Goal: Task Accomplishment & Management: Use online tool/utility

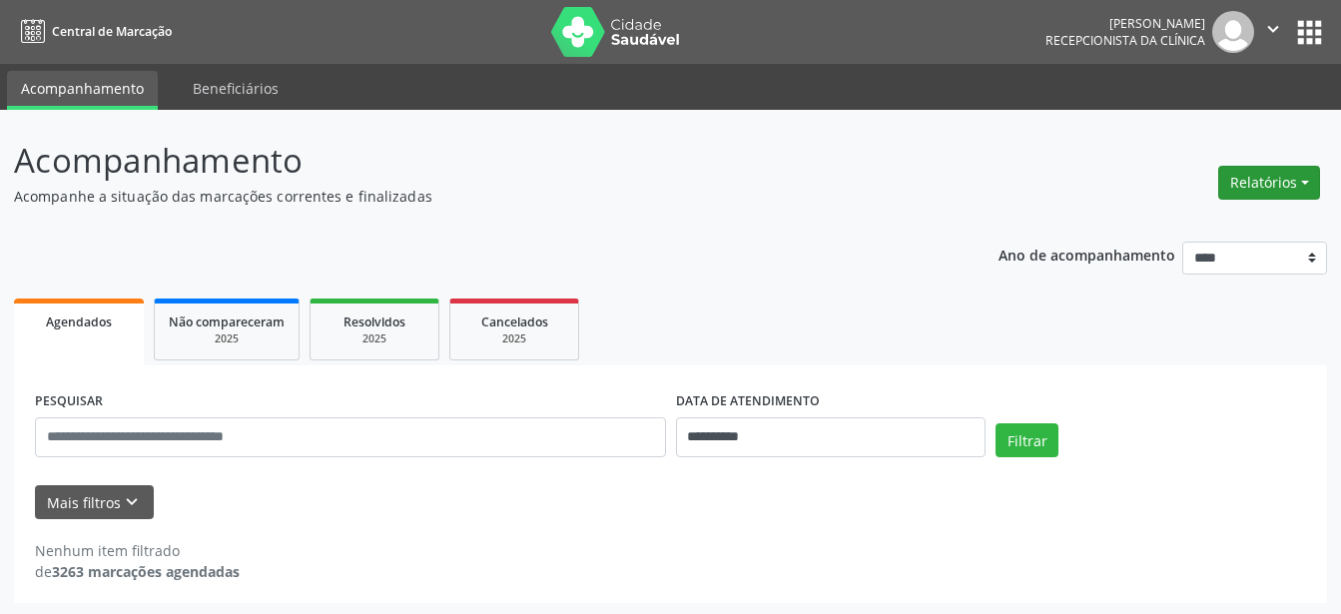
click at [1288, 185] on button "Relatórios" at bounding box center [1270, 183] width 102 height 34
click at [1204, 230] on link "Agendamentos" at bounding box center [1214, 226] width 215 height 28
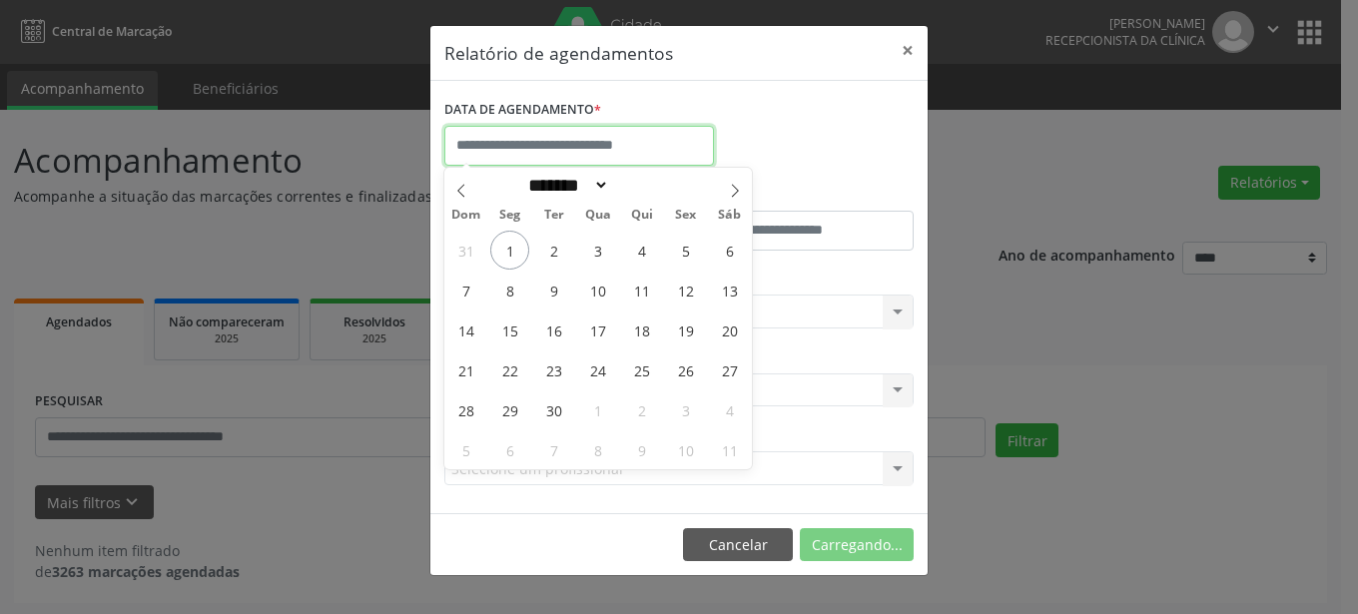
click at [655, 149] on input "text" at bounding box center [579, 146] width 270 height 40
click at [645, 257] on span "4" at bounding box center [641, 250] width 39 height 39
type input "**********"
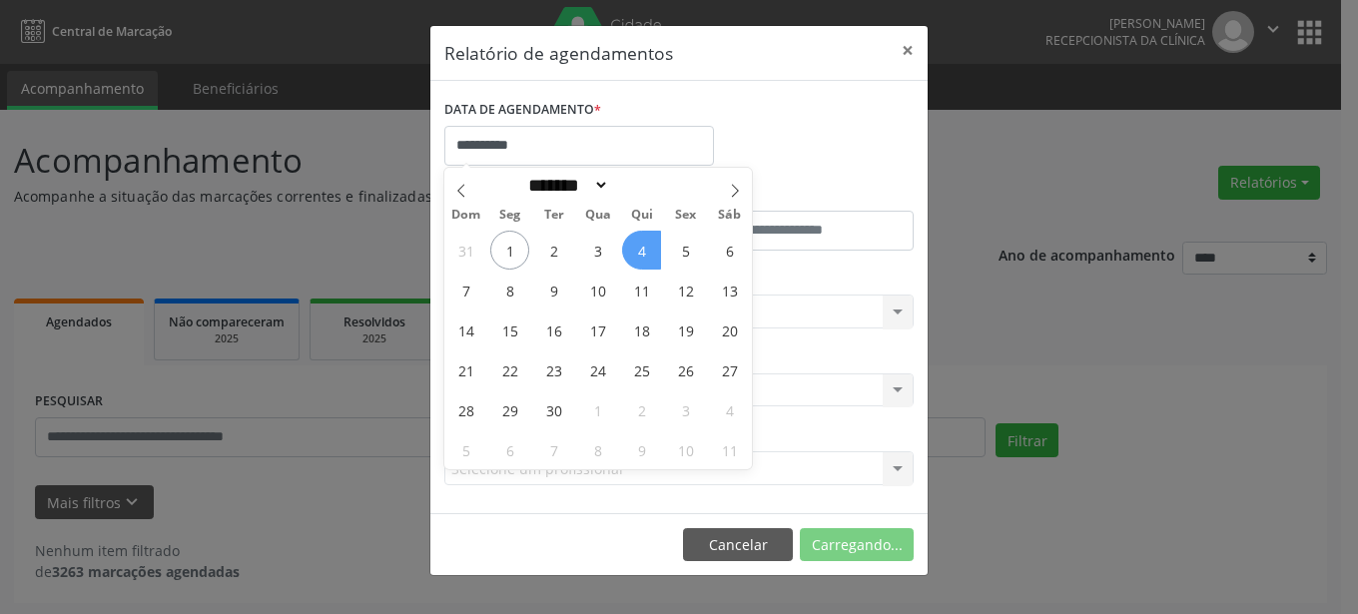
click at [645, 257] on span "4" at bounding box center [641, 250] width 39 height 39
click at [663, 154] on input "**********" at bounding box center [579, 146] width 270 height 40
click at [606, 247] on span "3" at bounding box center [597, 250] width 39 height 39
type input "**********"
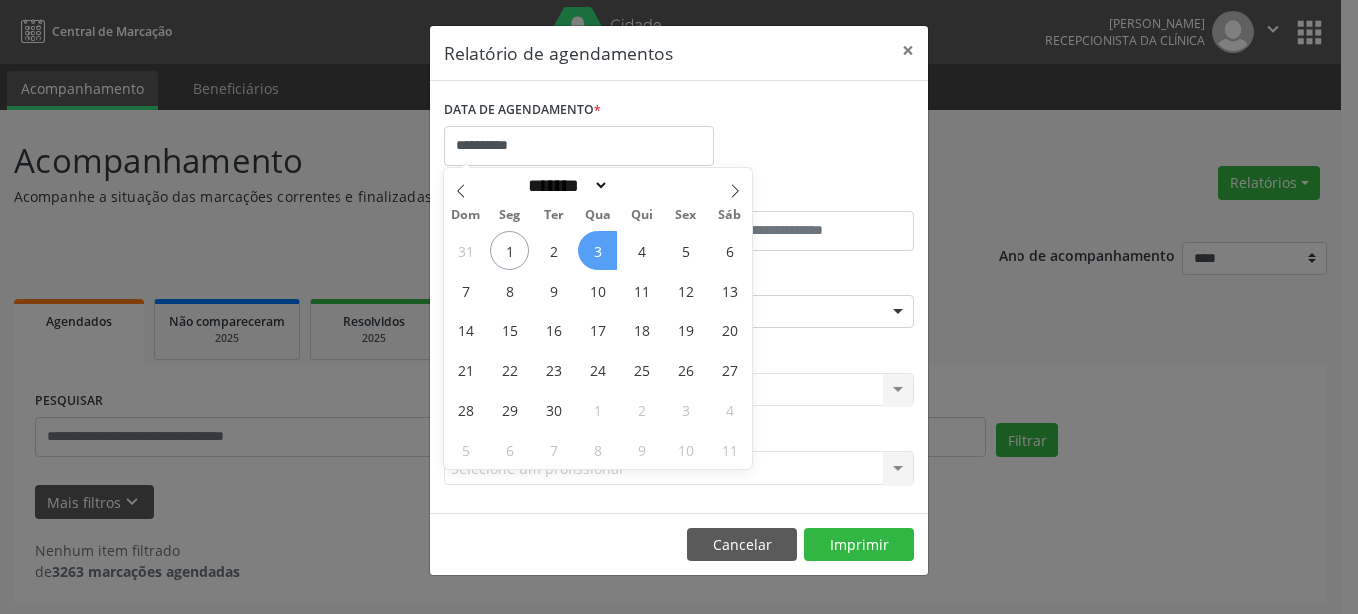
click at [606, 247] on span "3" at bounding box center [597, 250] width 39 height 39
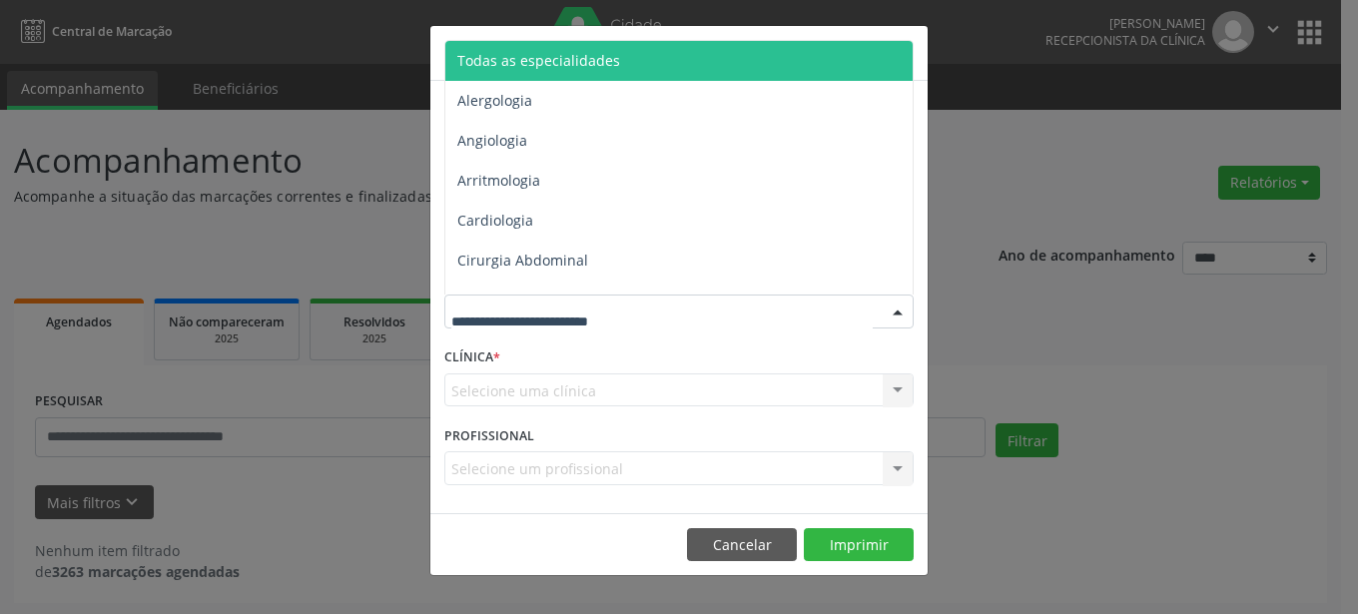
click at [904, 320] on div at bounding box center [898, 313] width 30 height 34
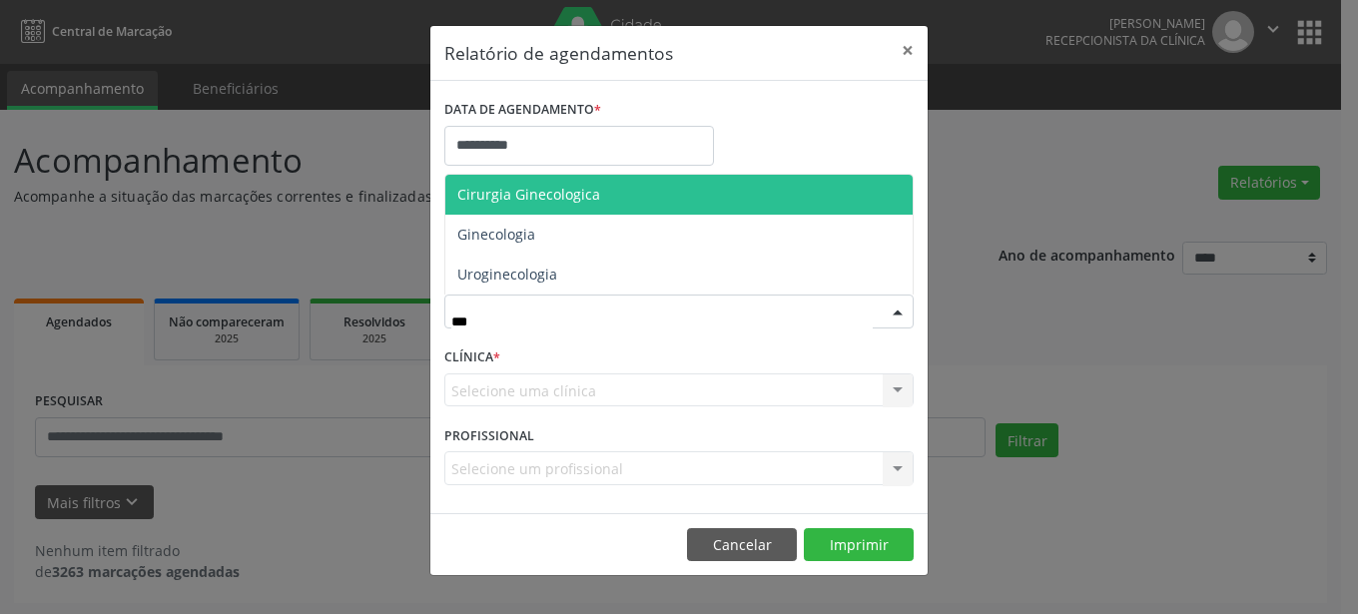
type input "****"
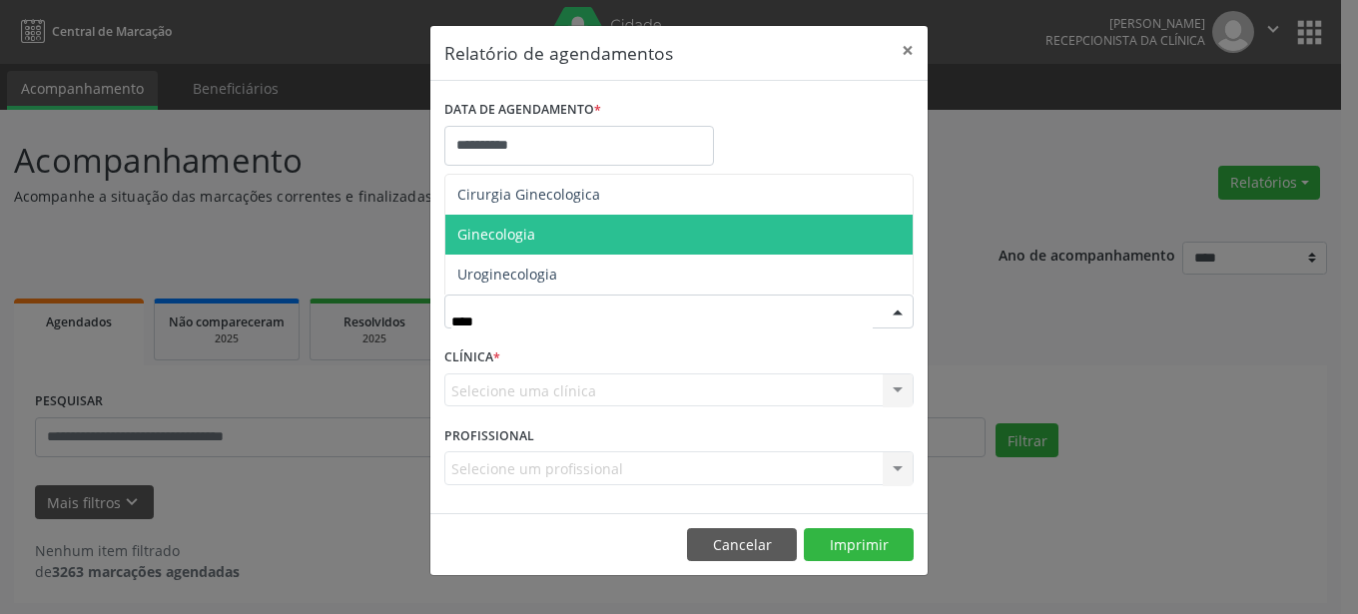
click at [694, 230] on span "Ginecologia" at bounding box center [678, 235] width 467 height 40
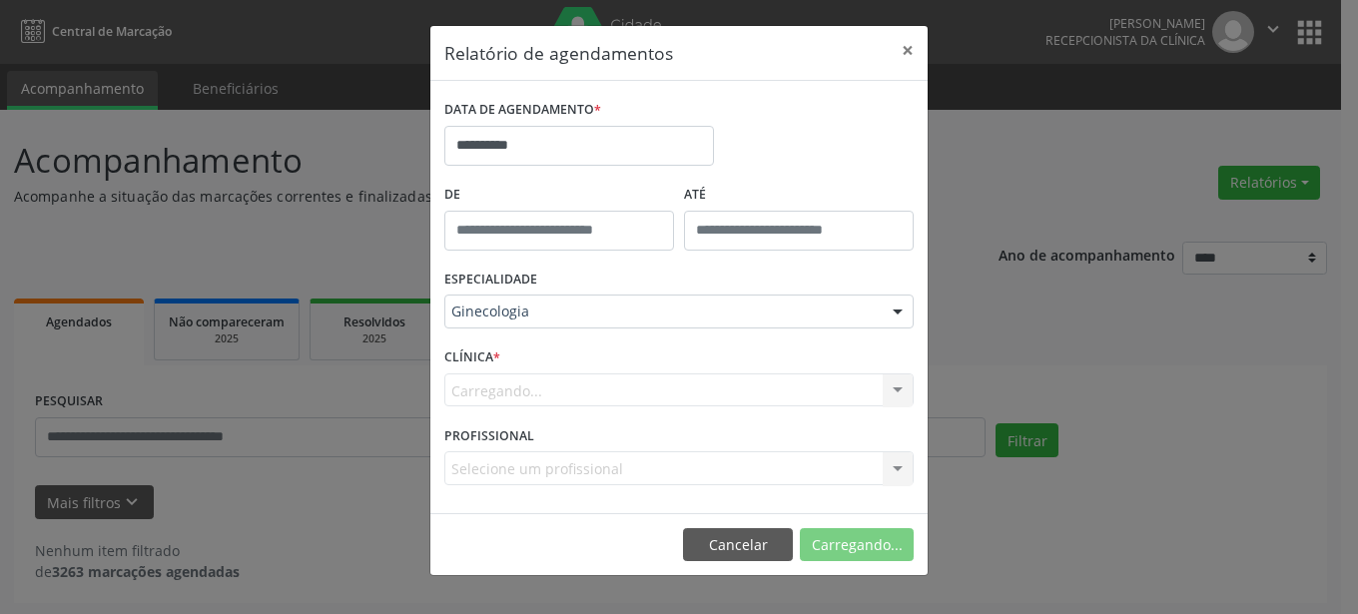
click at [897, 392] on div "Carregando... Nenhum resultado encontrado para: " " Não há nenhuma opção para s…" at bounding box center [678, 391] width 469 height 34
click at [899, 393] on div at bounding box center [898, 392] width 30 height 34
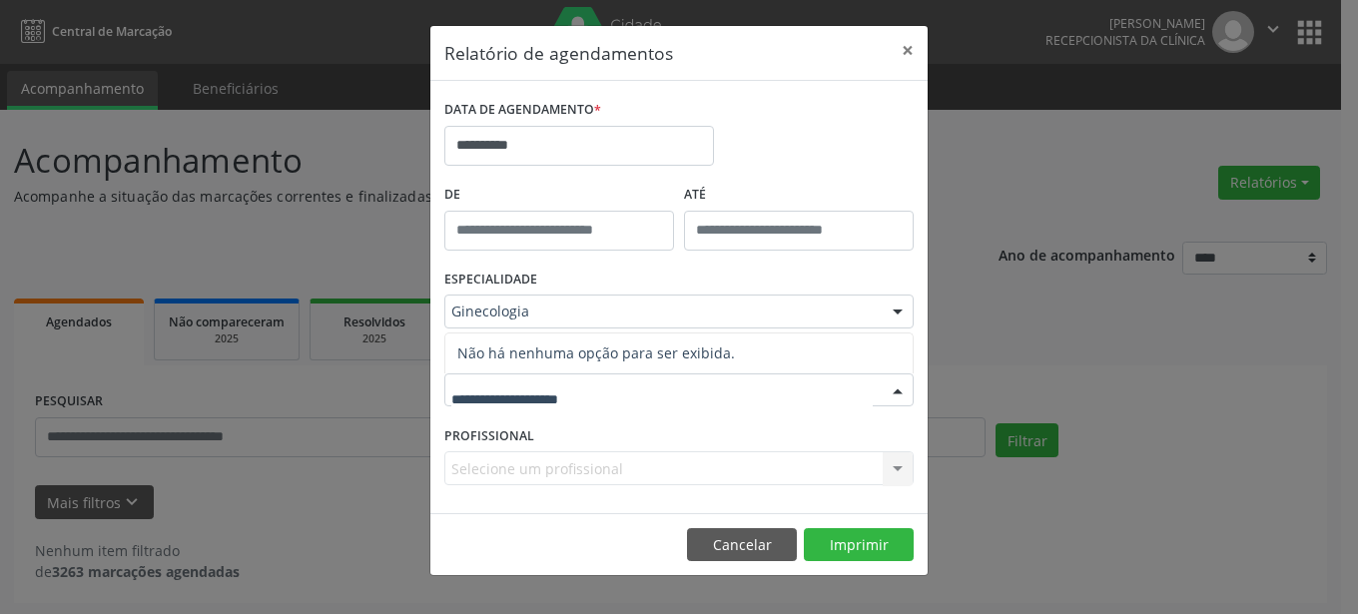
click at [899, 393] on div at bounding box center [898, 392] width 30 height 34
click at [898, 395] on div at bounding box center [898, 392] width 30 height 34
type input "*"
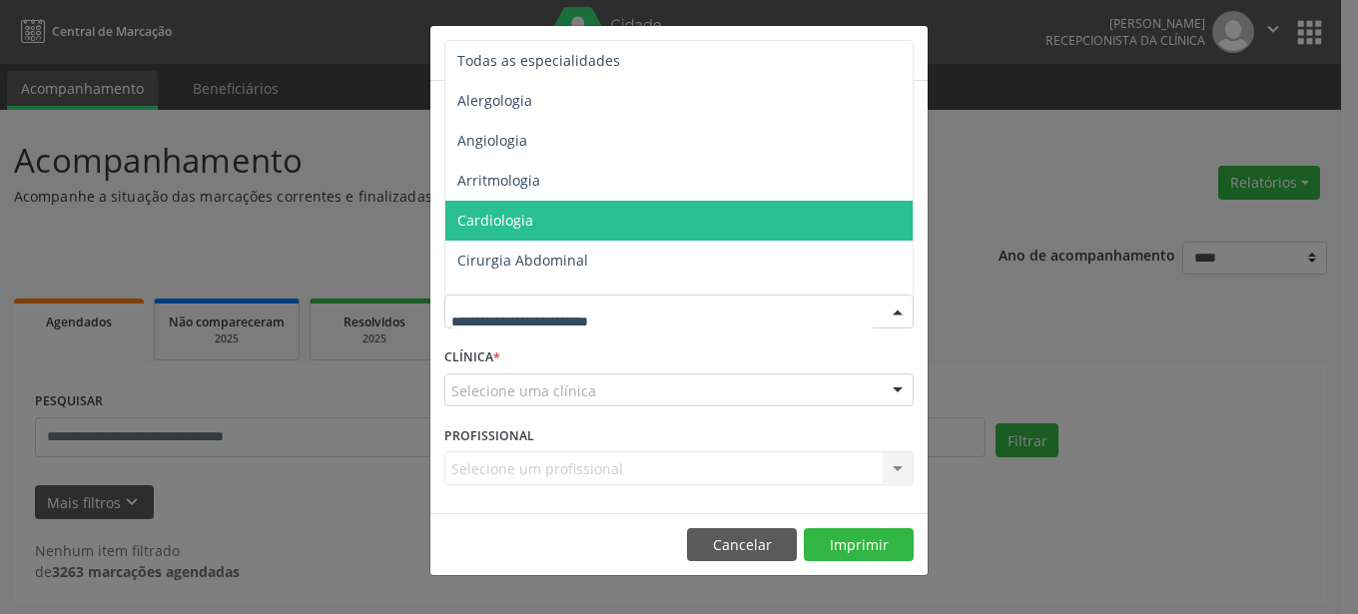
click at [896, 312] on div at bounding box center [898, 313] width 30 height 34
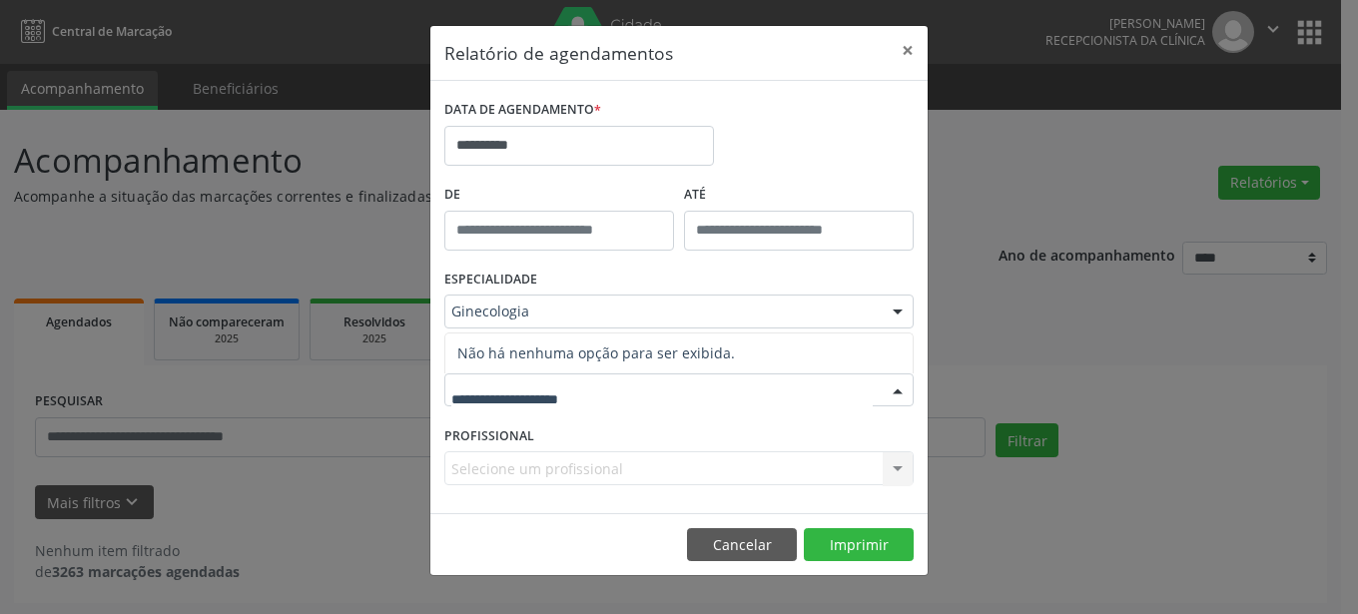
click at [893, 393] on div at bounding box center [898, 392] width 30 height 34
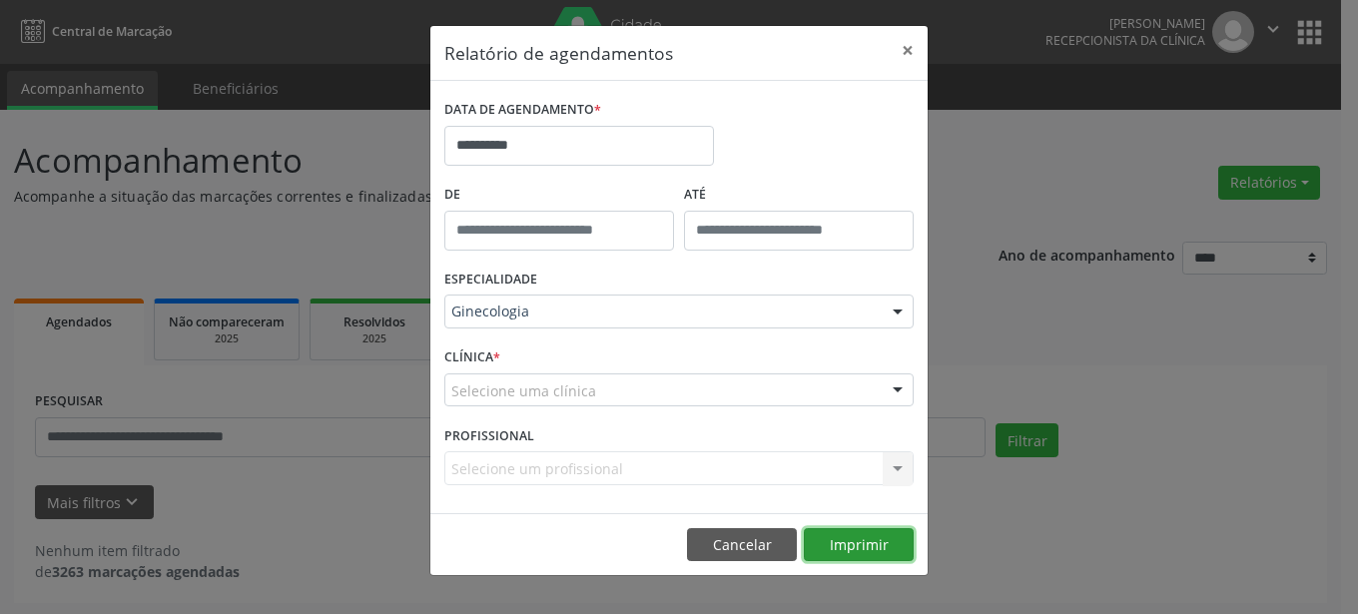
click at [877, 542] on button "Imprimir" at bounding box center [859, 545] width 110 height 34
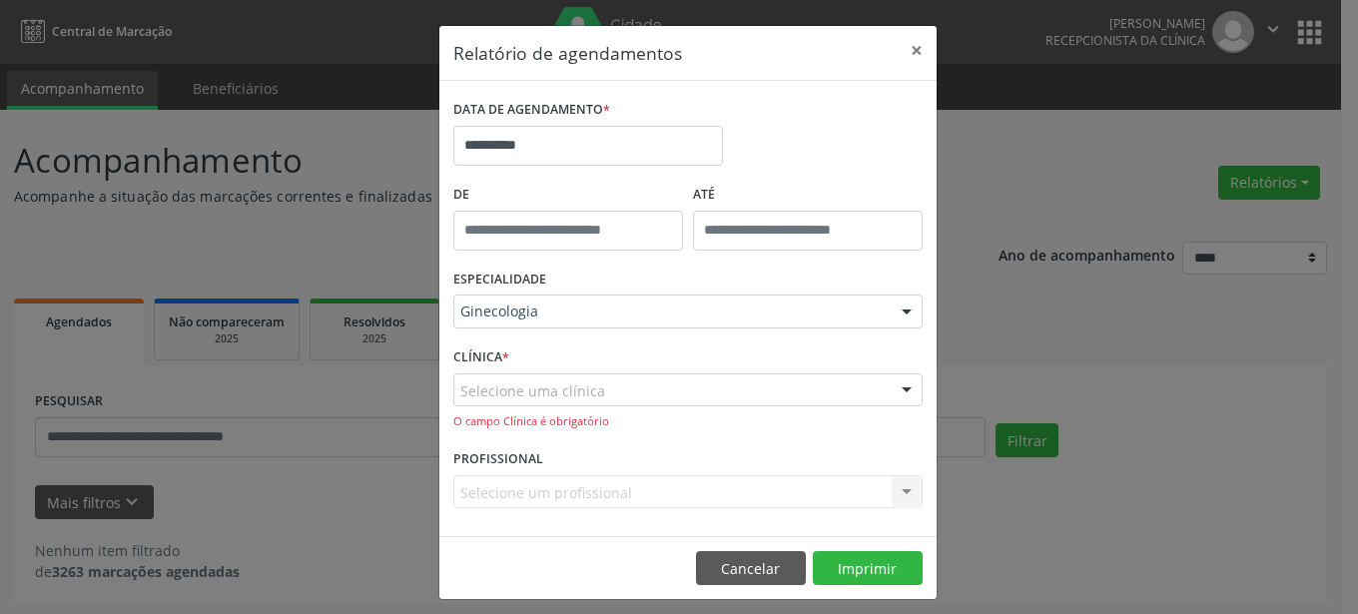
click at [894, 393] on div at bounding box center [907, 392] width 30 height 34
click at [900, 34] on button "×" at bounding box center [917, 50] width 40 height 49
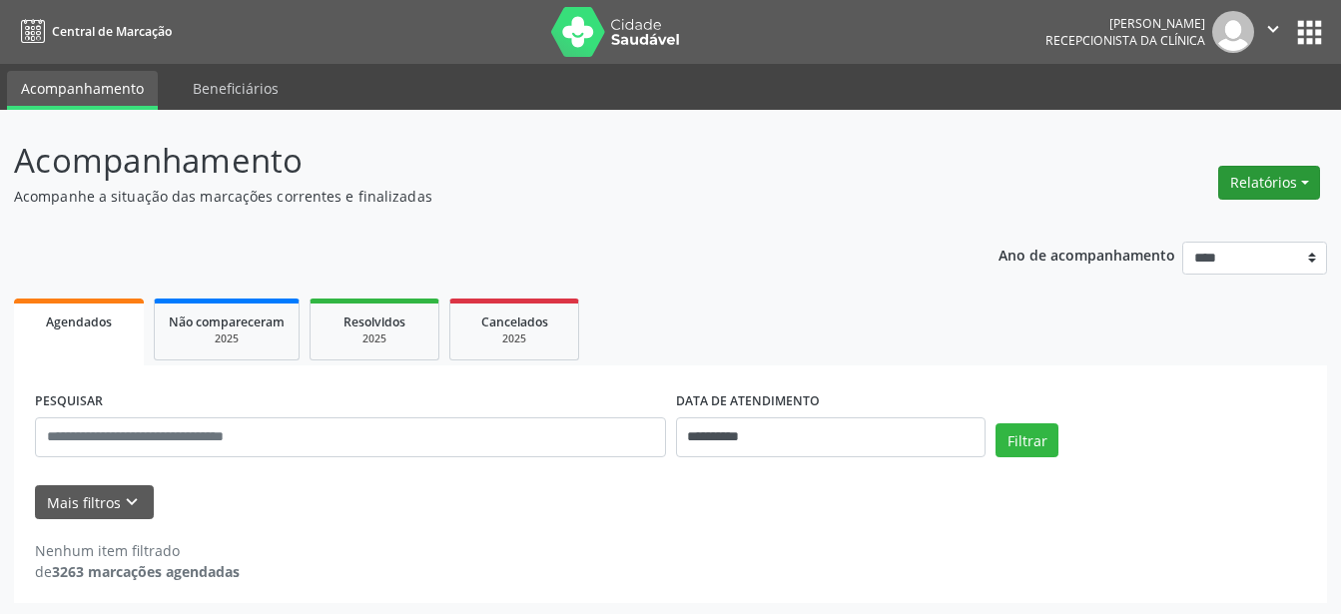
click at [1271, 178] on button "Relatórios" at bounding box center [1270, 183] width 102 height 34
click at [1226, 224] on link "Agendamentos" at bounding box center [1214, 226] width 215 height 28
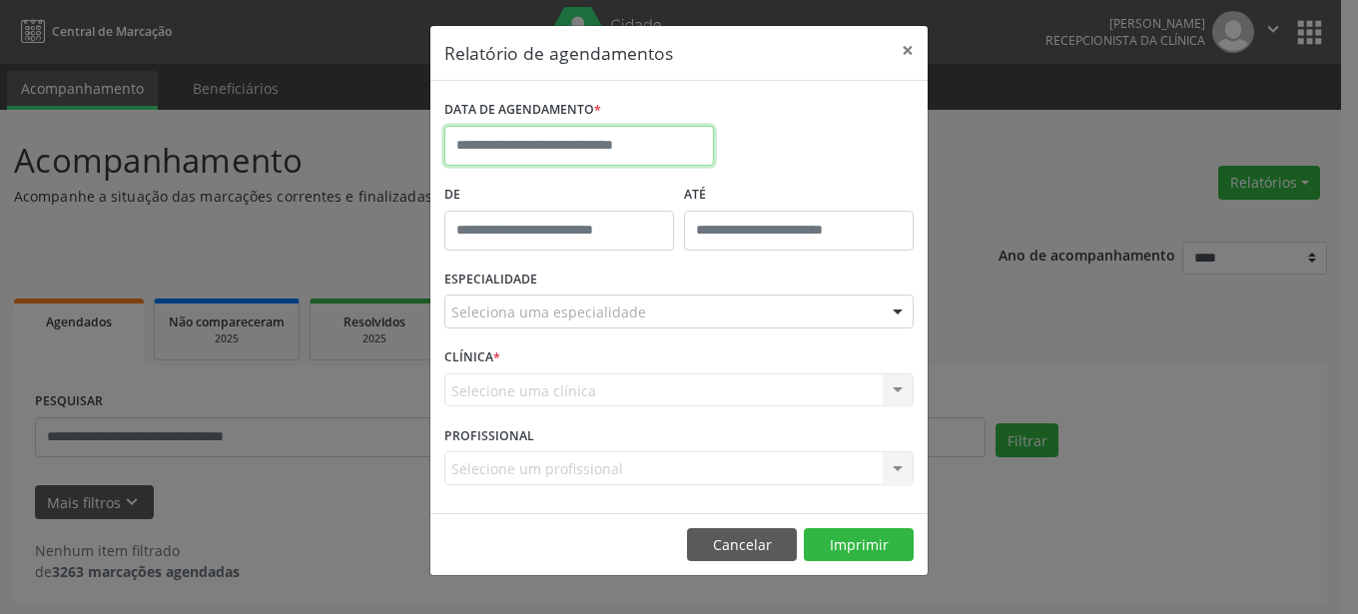
click at [675, 165] on input "text" at bounding box center [579, 146] width 270 height 40
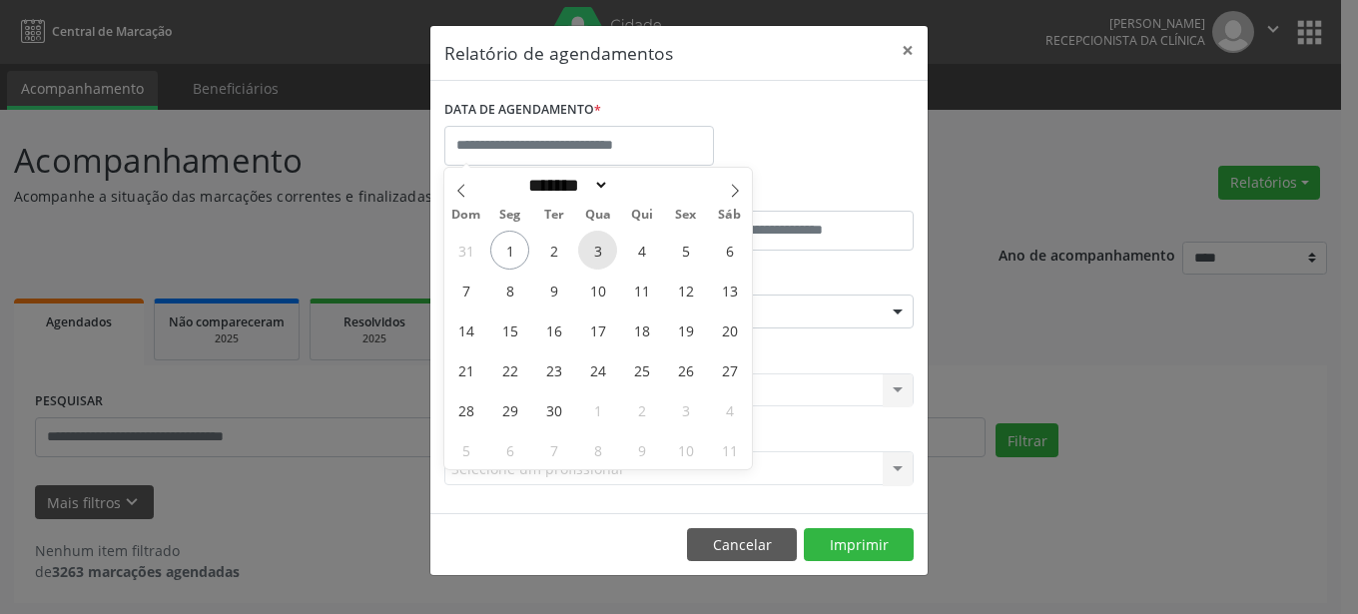
click at [595, 257] on span "3" at bounding box center [597, 250] width 39 height 39
type input "**********"
click at [595, 257] on span "3" at bounding box center [597, 250] width 39 height 39
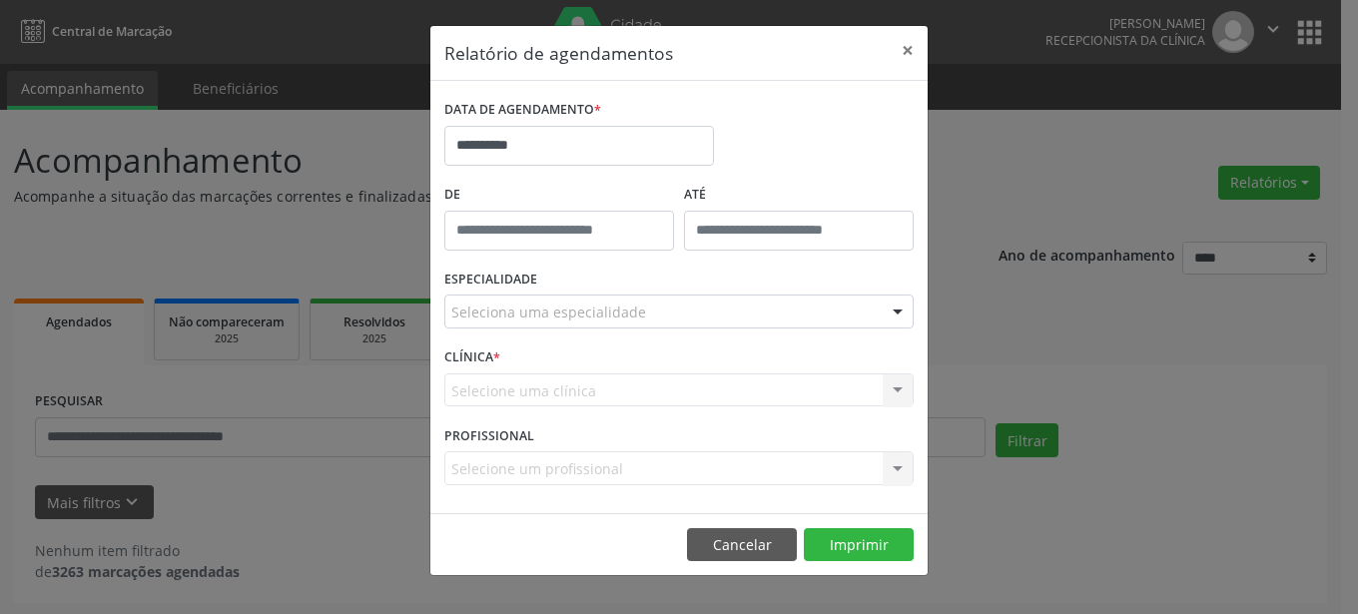
click at [890, 314] on div at bounding box center [898, 313] width 30 height 34
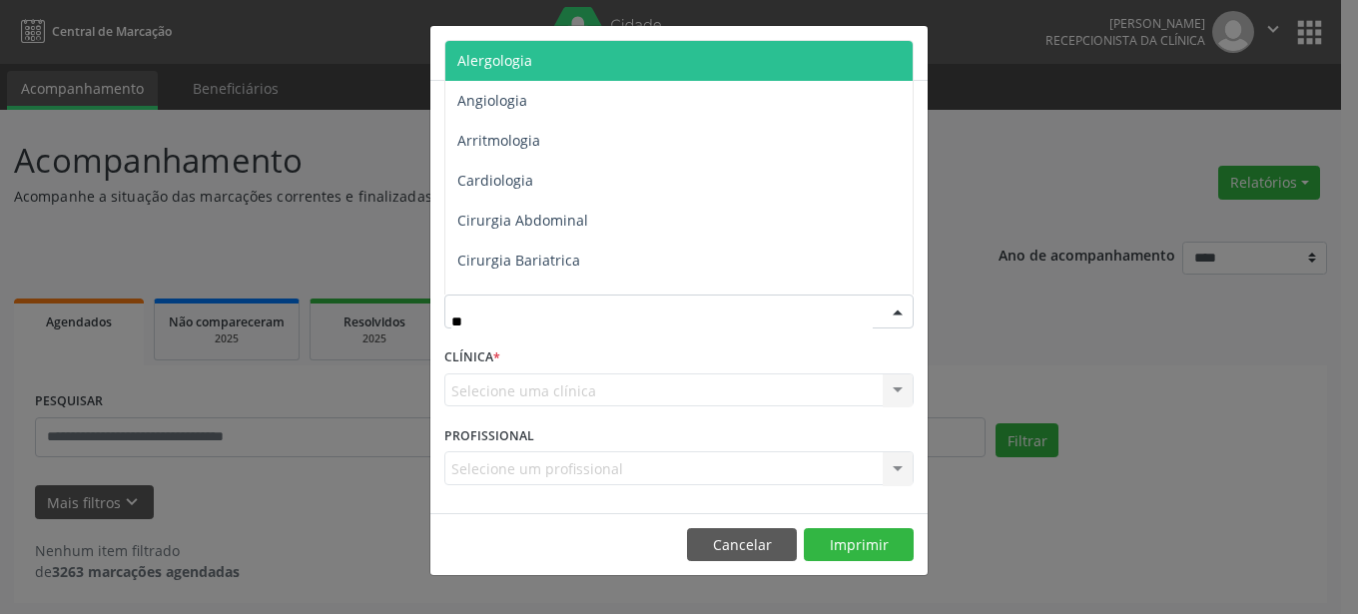
type input "***"
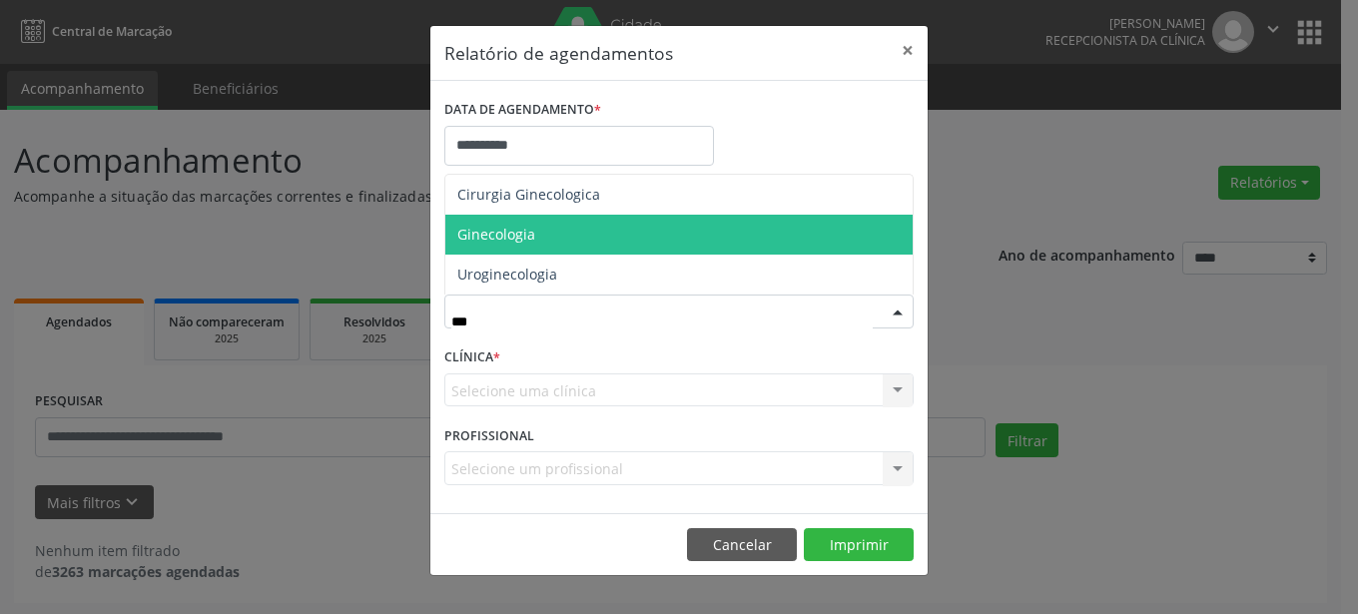
click at [708, 227] on span "Ginecologia" at bounding box center [678, 235] width 467 height 40
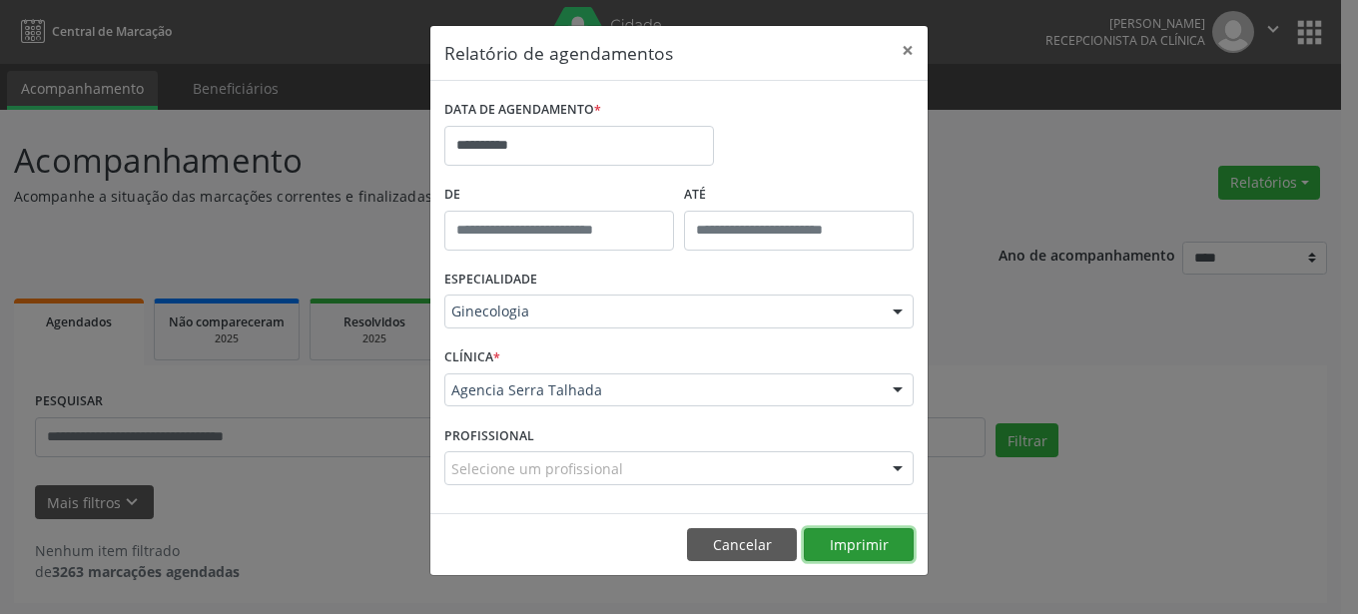
click at [850, 557] on button "Imprimir" at bounding box center [859, 545] width 110 height 34
